Goal: Task Accomplishment & Management: Manage account settings

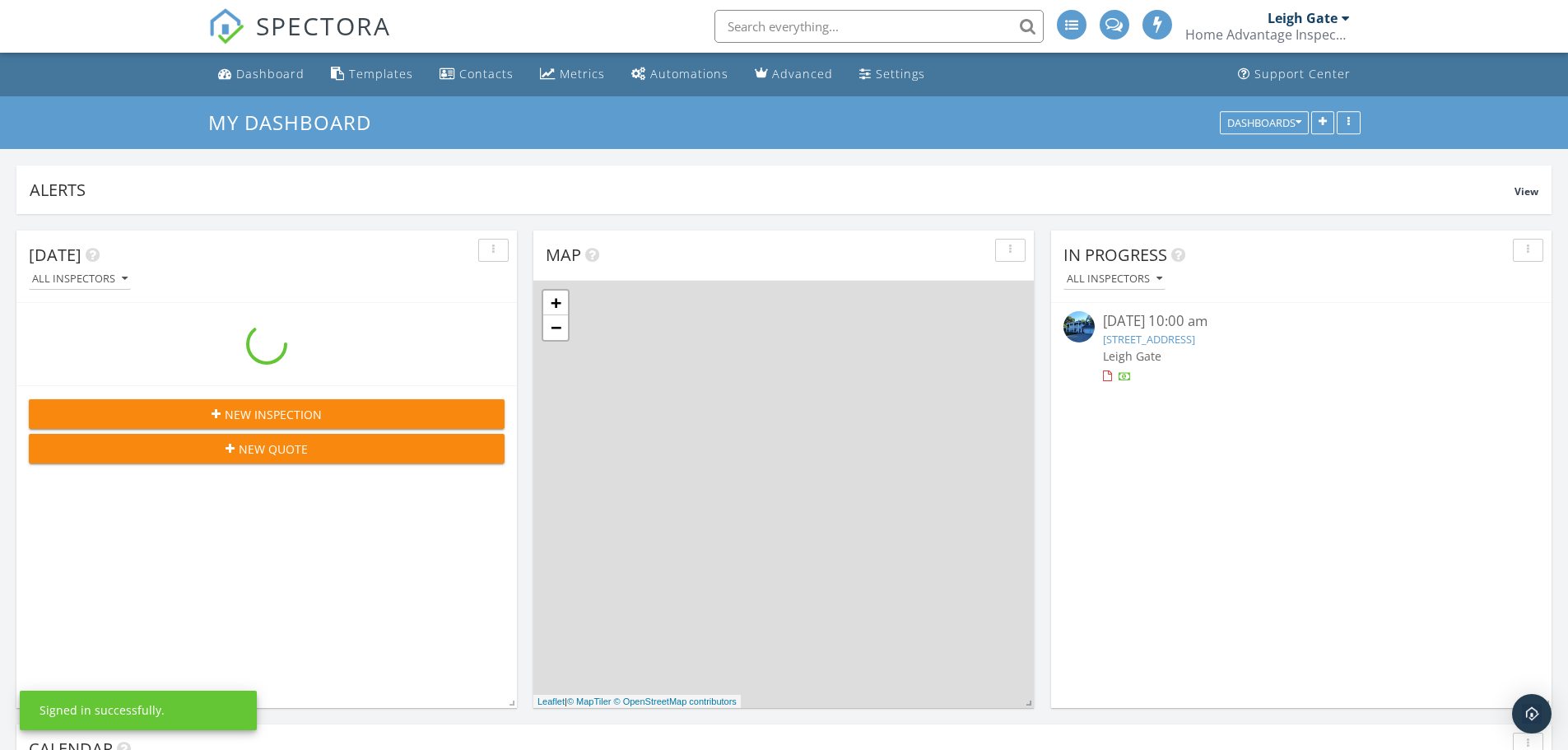
scroll to position [1524, 1594]
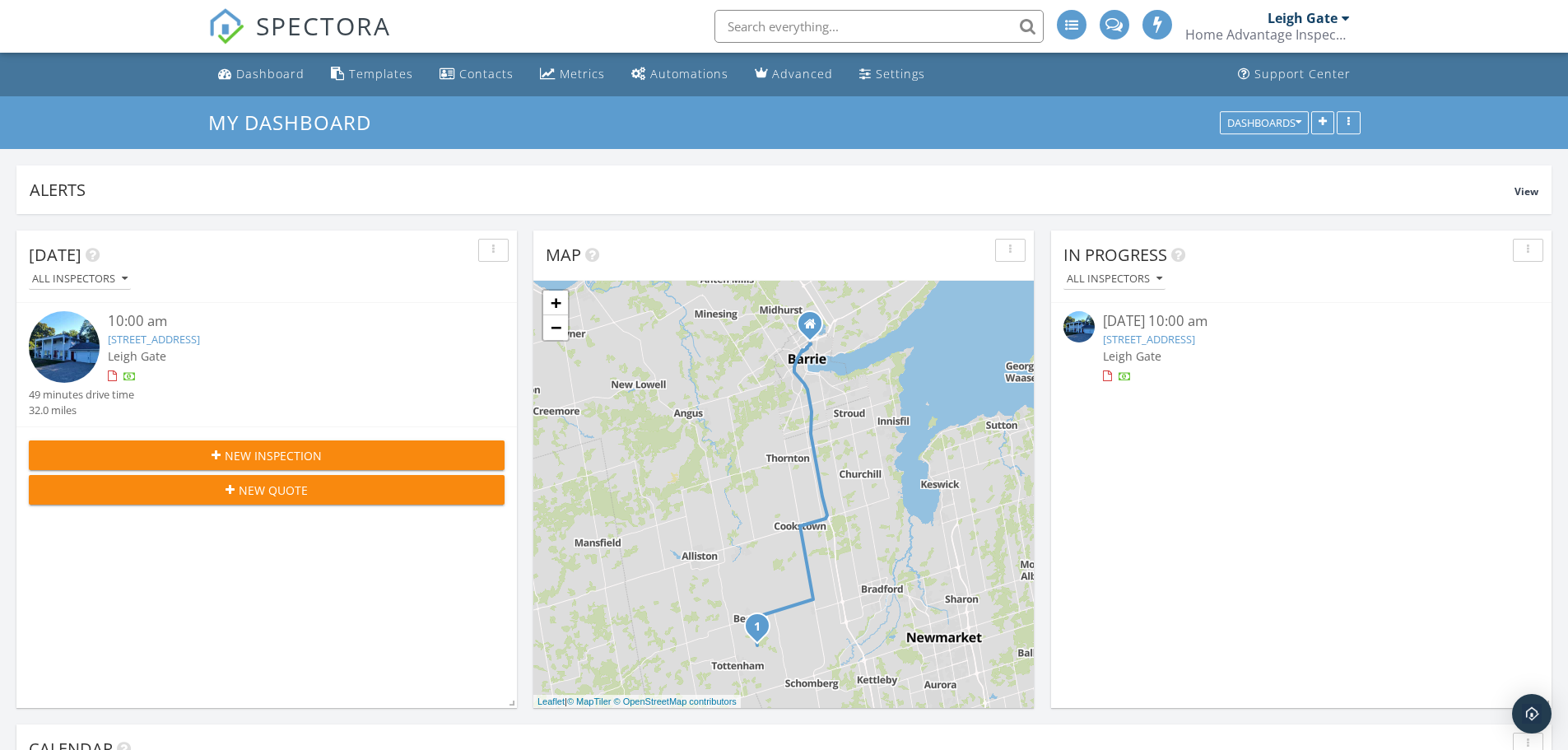
click at [1196, 338] on link "2209 10th Side Rd, New Tecumseth, ON L0G 1W0" at bounding box center [1149, 339] width 92 height 15
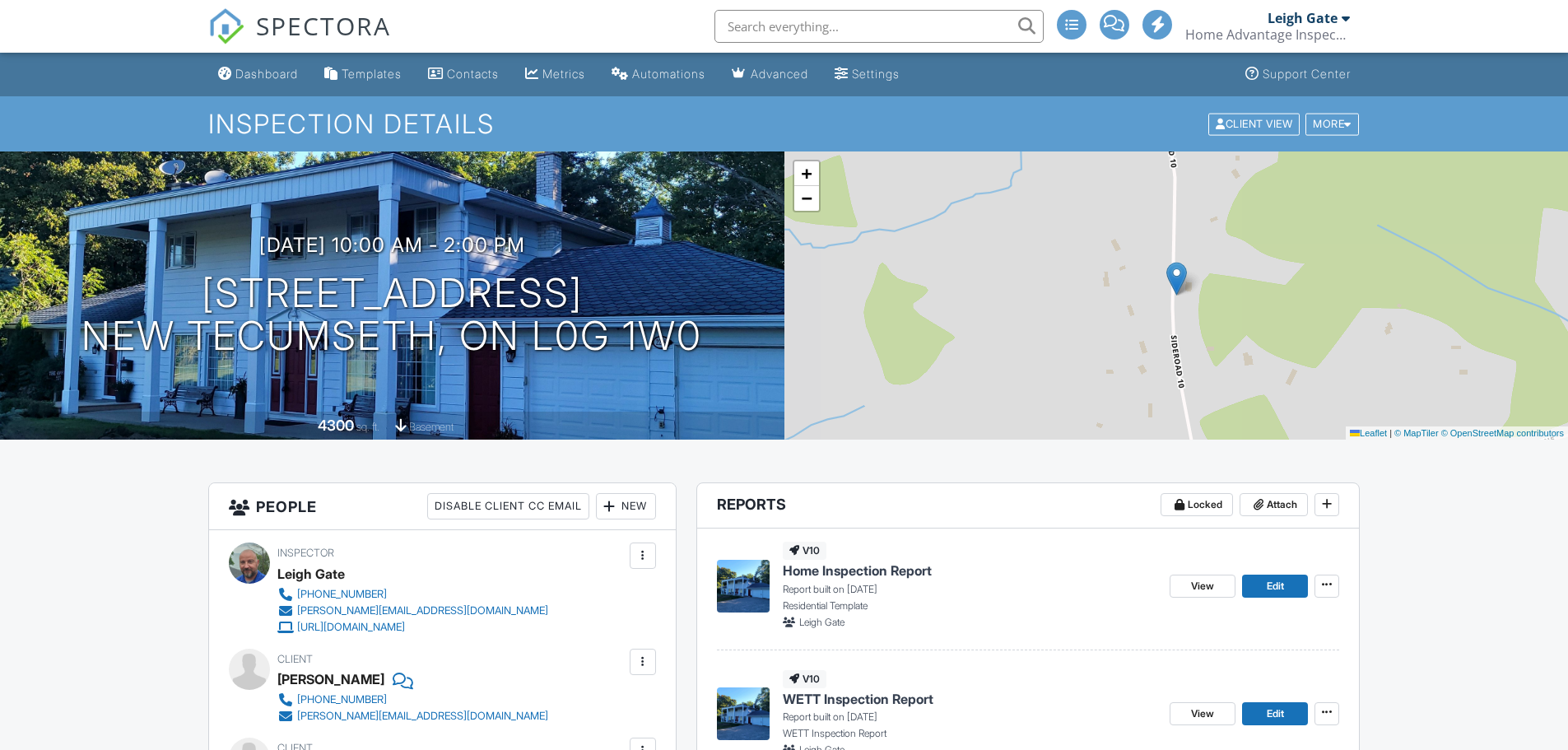
scroll to position [494, 0]
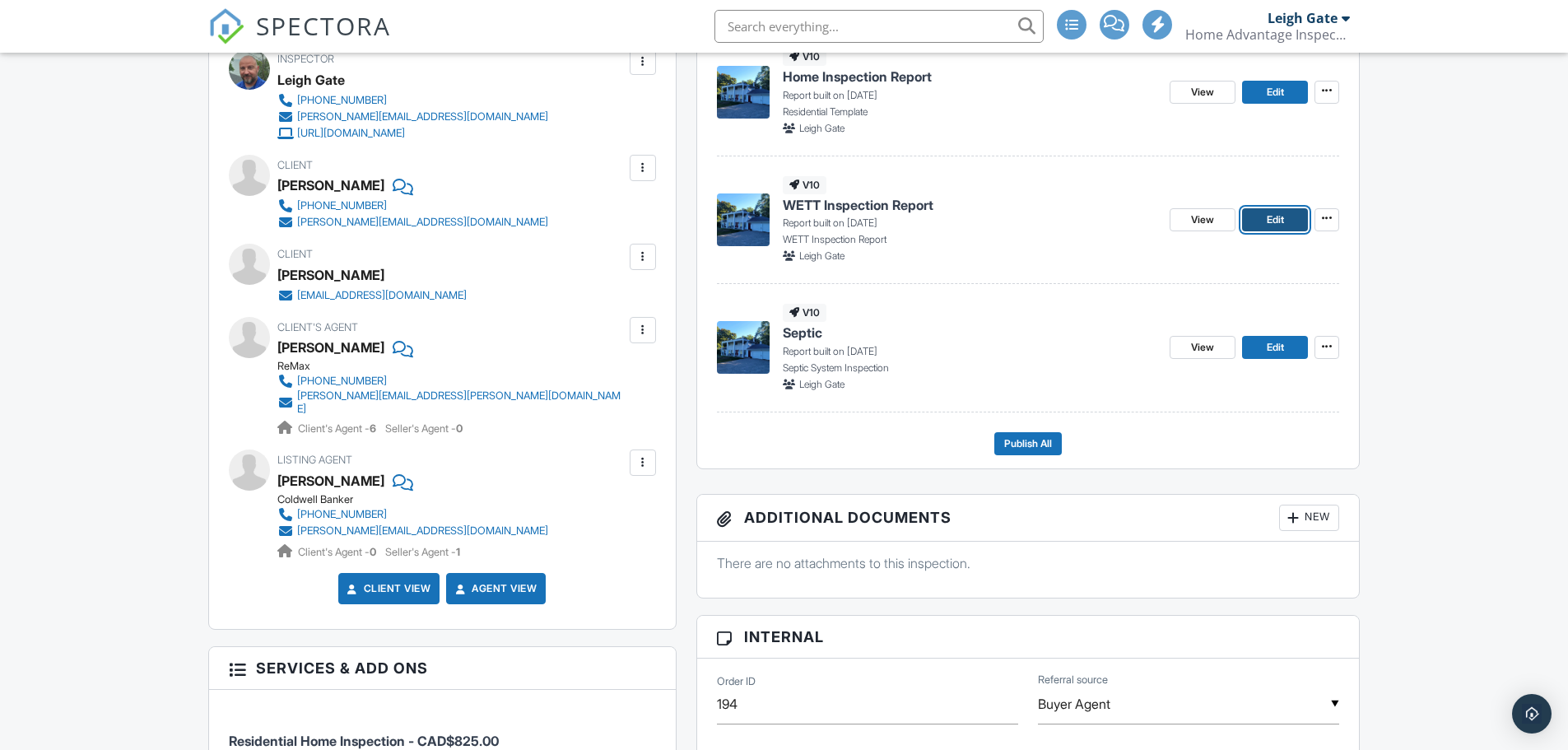
click at [1270, 222] on span "Edit" at bounding box center [1275, 220] width 17 height 16
